Goal: Find specific page/section: Find specific page/section

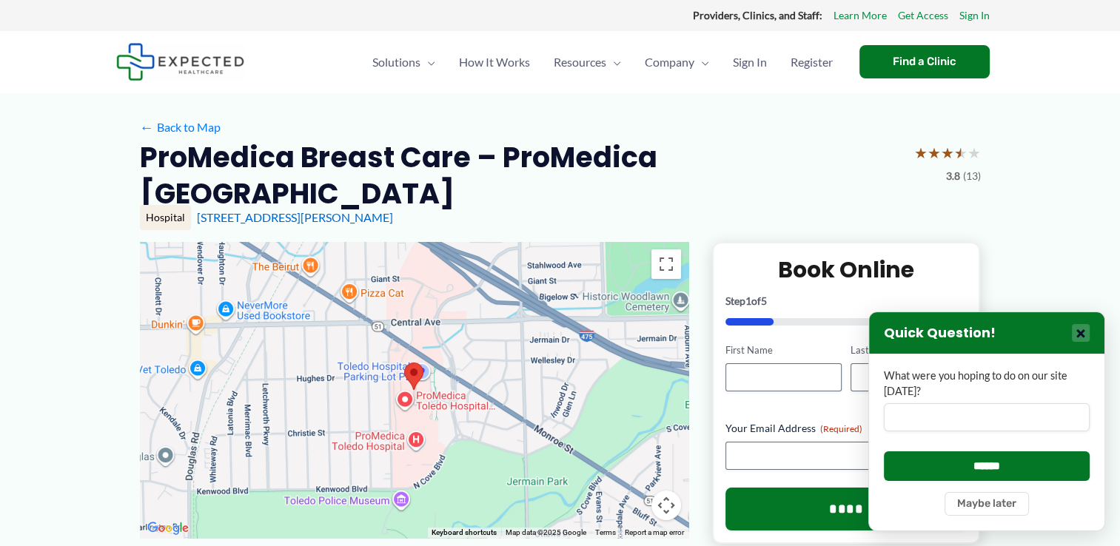
click at [1083, 338] on button "×" at bounding box center [1081, 333] width 18 height 18
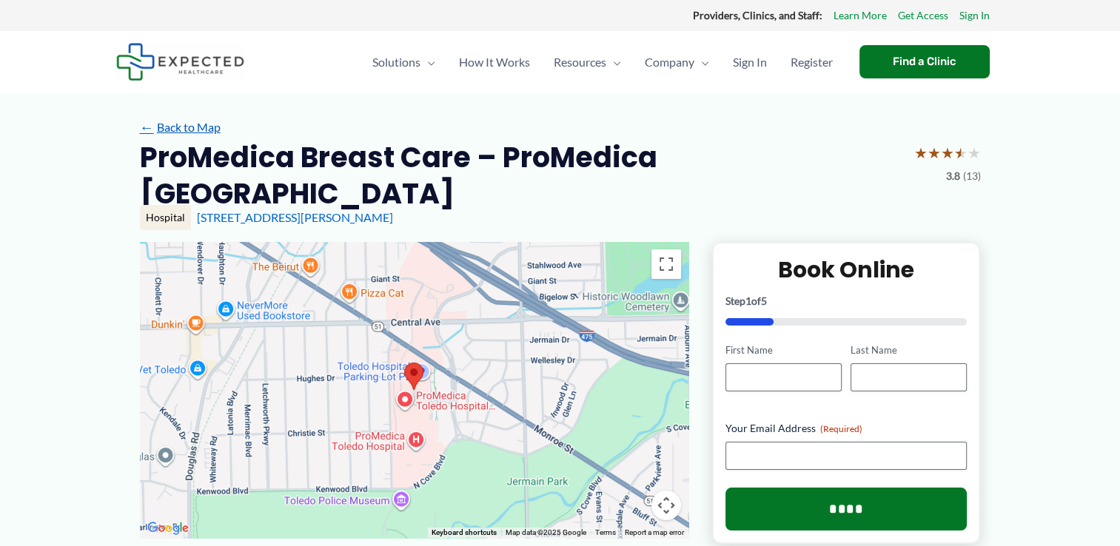
click at [189, 127] on link "← Back to Map" at bounding box center [180, 127] width 81 height 22
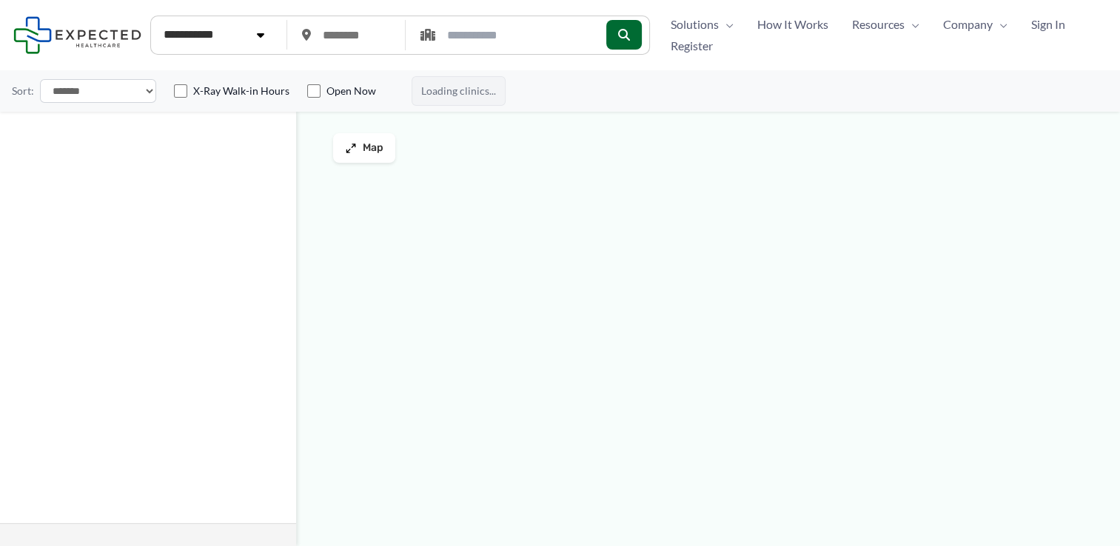
type input "*****"
